Goal: Share content: Share content

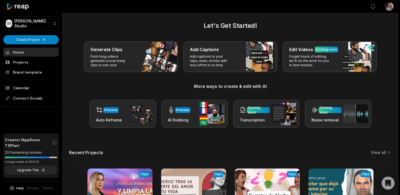
scroll to position [4, 0]
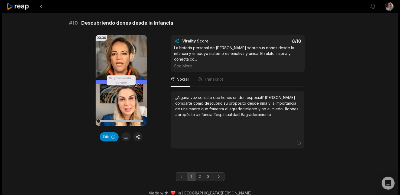
scroll to position [1457, 0]
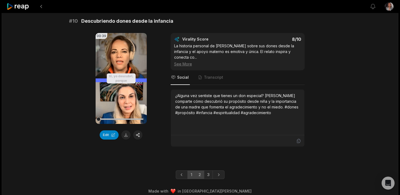
click at [199, 170] on link "2" at bounding box center [199, 174] width 9 height 9
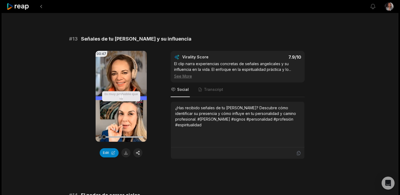
scroll to position [348, 0]
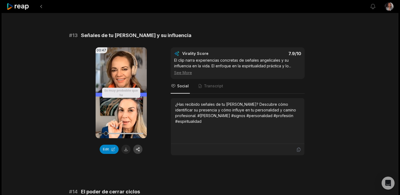
click at [136, 150] on button "button" at bounding box center [137, 149] width 9 height 9
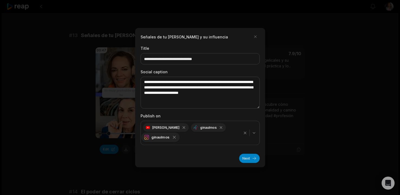
click at [173, 139] on icon "button" at bounding box center [174, 137] width 5 height 5
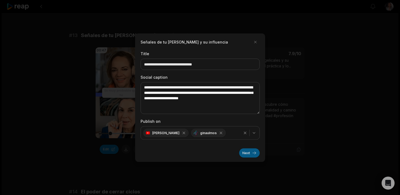
click at [248, 154] on button "Next" at bounding box center [249, 152] width 21 height 9
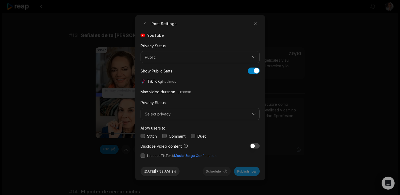
click at [142, 156] on button "button" at bounding box center [142, 155] width 4 height 4
click at [142, 139] on div "YouTube Privacy Status Public Show Public Stats Show Public Stats TikTok ginaul…" at bounding box center [199, 95] width 119 height 126
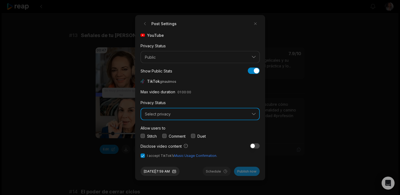
click at [154, 110] on button "Select privacy" at bounding box center [199, 114] width 119 height 12
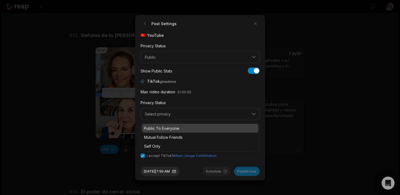
click at [158, 125] on div "Public To Everyone" at bounding box center [200, 128] width 116 height 9
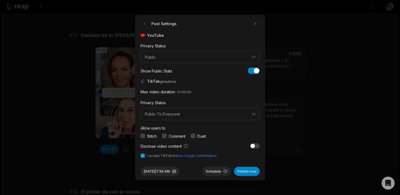
click at [143, 136] on button "button" at bounding box center [142, 136] width 4 height 4
click at [214, 172] on button "Schedule" at bounding box center [216, 171] width 28 height 9
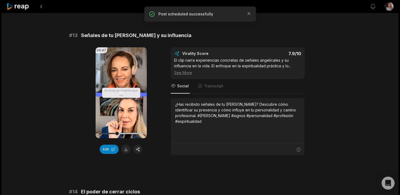
click at [118, 96] on video "Your browser does not support mp4 format." at bounding box center [121, 92] width 51 height 91
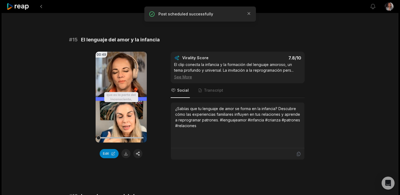
scroll to position [662, 0]
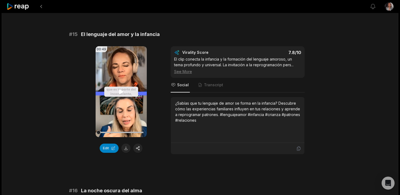
click at [122, 91] on icon at bounding box center [121, 91] width 4 height 5
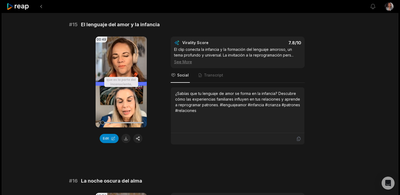
scroll to position [672, 0]
click at [138, 139] on button "button" at bounding box center [137, 138] width 9 height 9
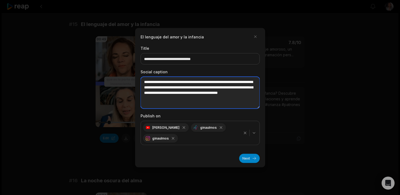
click at [230, 103] on textarea "**********" at bounding box center [199, 93] width 119 height 32
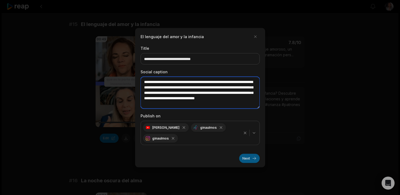
type textarea "**********"
click at [251, 156] on button "Next" at bounding box center [249, 158] width 21 height 9
